Goal: Navigation & Orientation: Find specific page/section

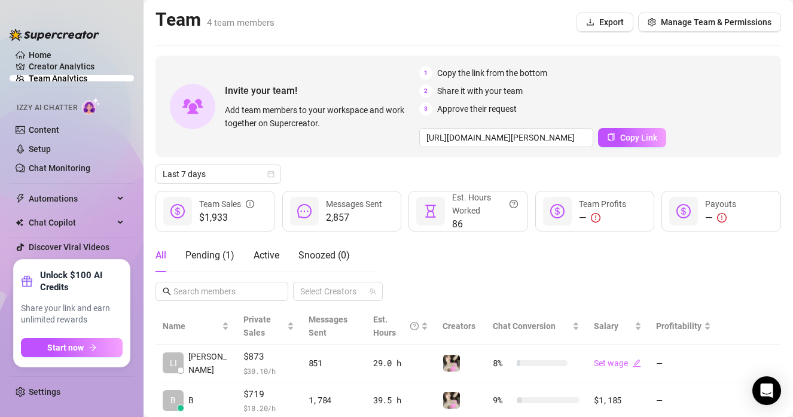
scroll to position [151, 0]
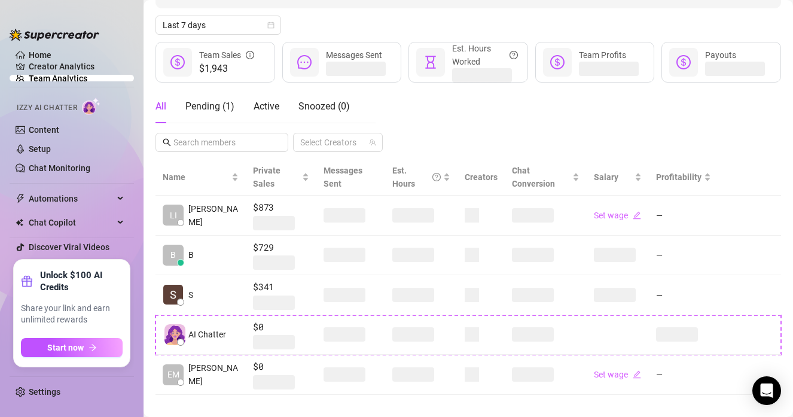
scroll to position [150, 0]
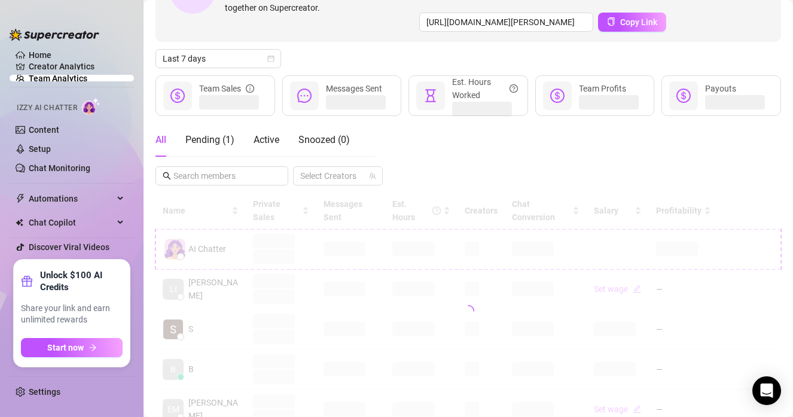
scroll to position [116, 0]
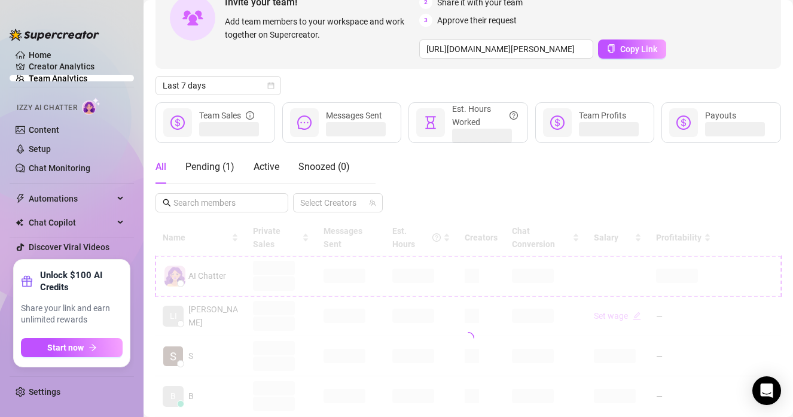
scroll to position [94, 0]
